Goal: Register for event/course

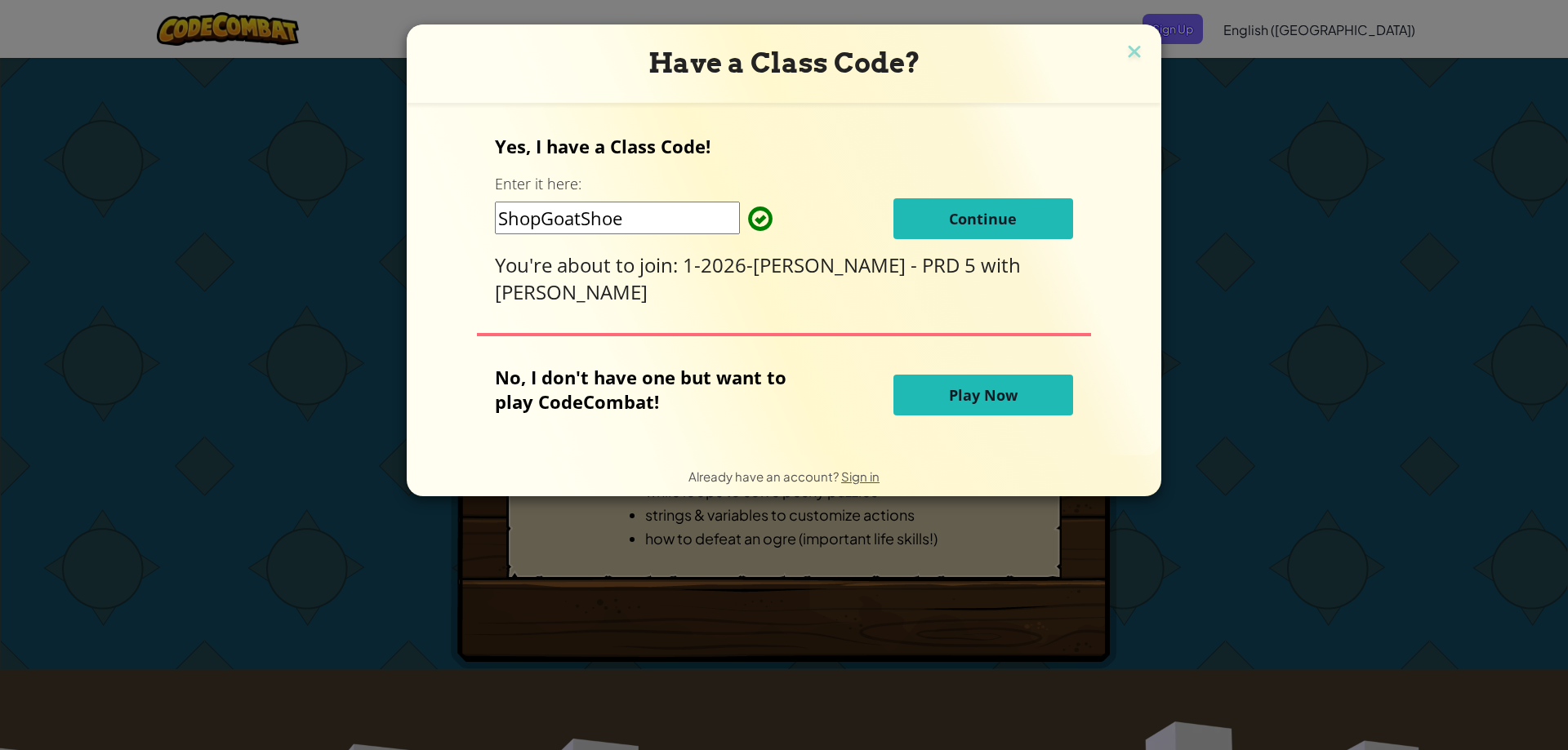
click at [968, 392] on span "Play Now" at bounding box center [983, 395] width 68 height 20
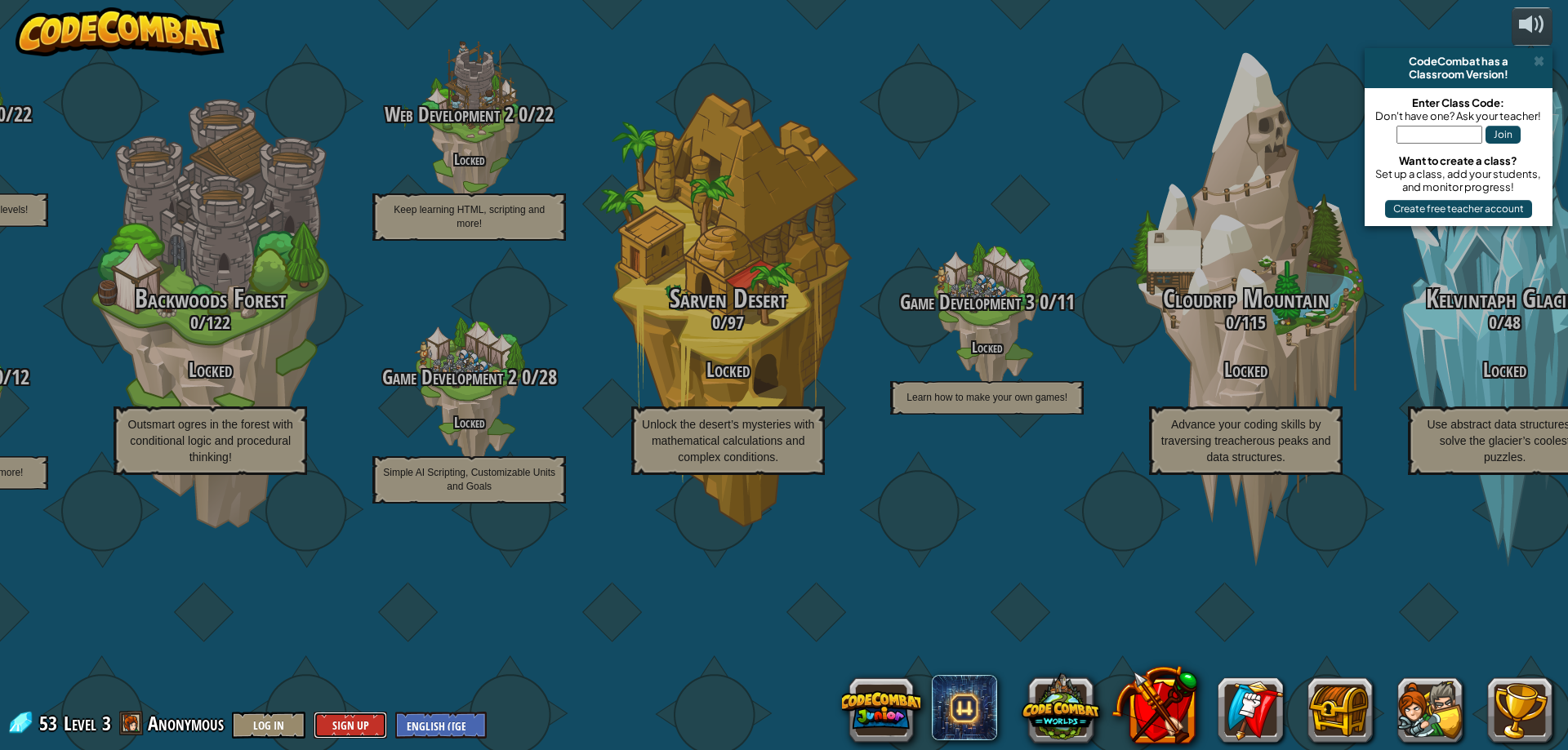
click at [338, 725] on button "Sign Up" at bounding box center [350, 725] width 73 height 27
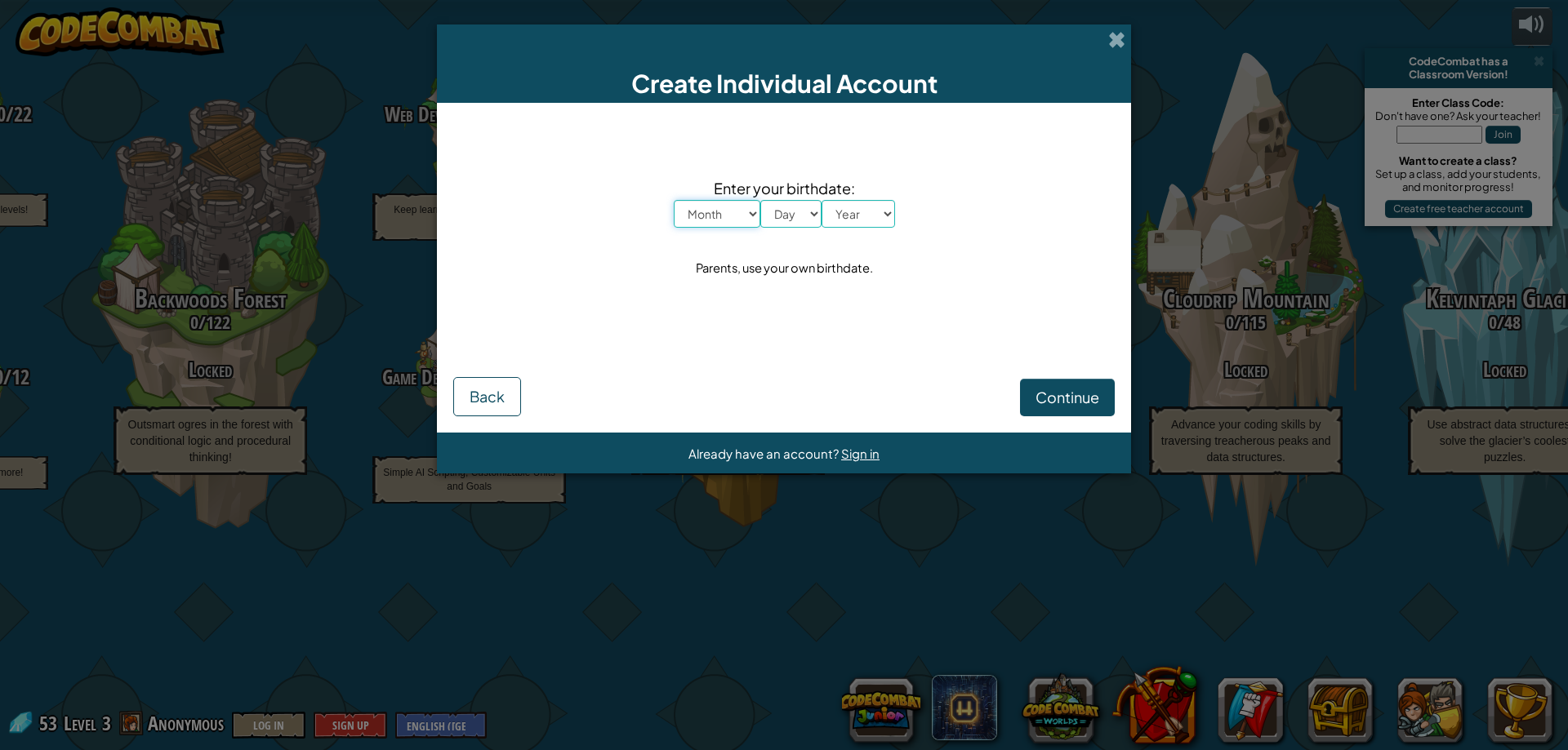
click at [720, 212] on select "Month January February March April May June July August September October Novem…" at bounding box center [717, 214] width 87 height 28
select select "4"
click at [674, 200] on select "Month January February March April May June July August September October Novem…" at bounding box center [717, 214] width 87 height 28
click at [790, 219] on select "Day 1 2 3 4 5 6 7 8 9 10 11 12 13 14 15 16 17 18 19 20 21 22 23 24 25 26 27 28 …" at bounding box center [791, 214] width 61 height 28
drag, startPoint x: 1115, startPoint y: 37, endPoint x: 1108, endPoint y: 63, distance: 26.9
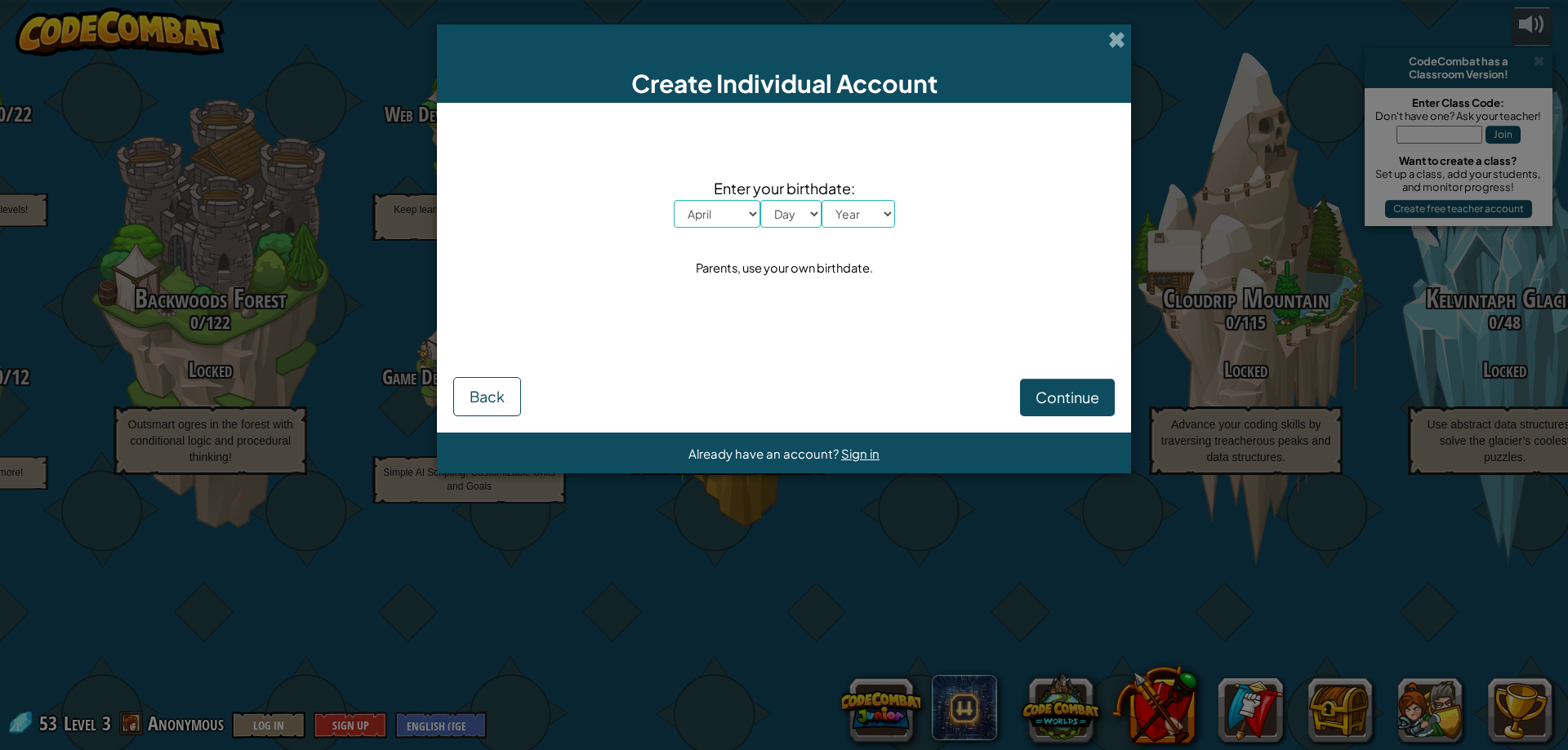
click at [1116, 37] on span at bounding box center [1117, 39] width 17 height 17
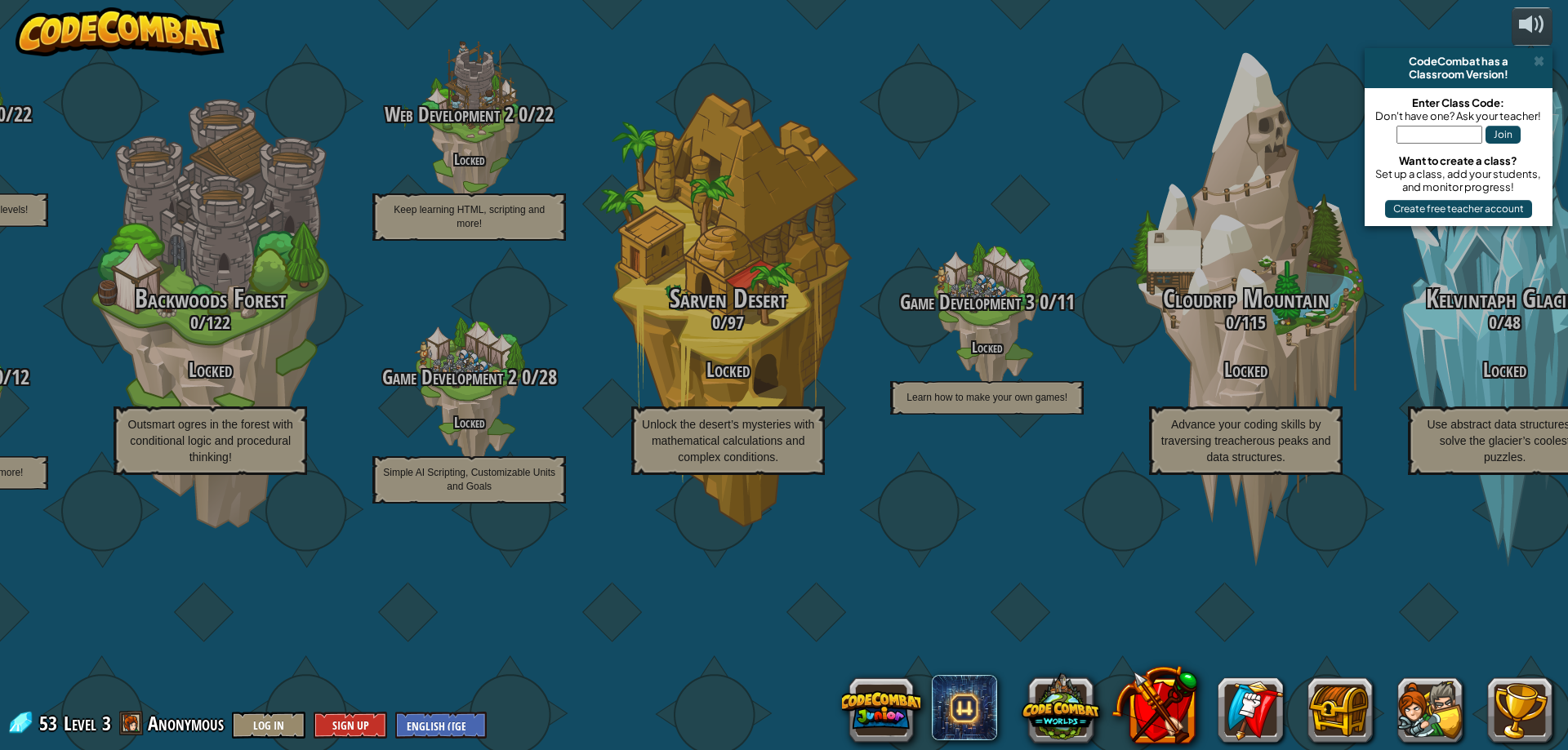
click at [263, 739] on div "CodeCombat Junior 0 / 172 Play Ages [DEMOGRAPHIC_DATA] Blocks or simple text co…" at bounding box center [784, 375] width 1568 height 750
click at [268, 727] on button "Log In" at bounding box center [269, 725] width 73 height 27
